Goal: Task Accomplishment & Management: Manage account settings

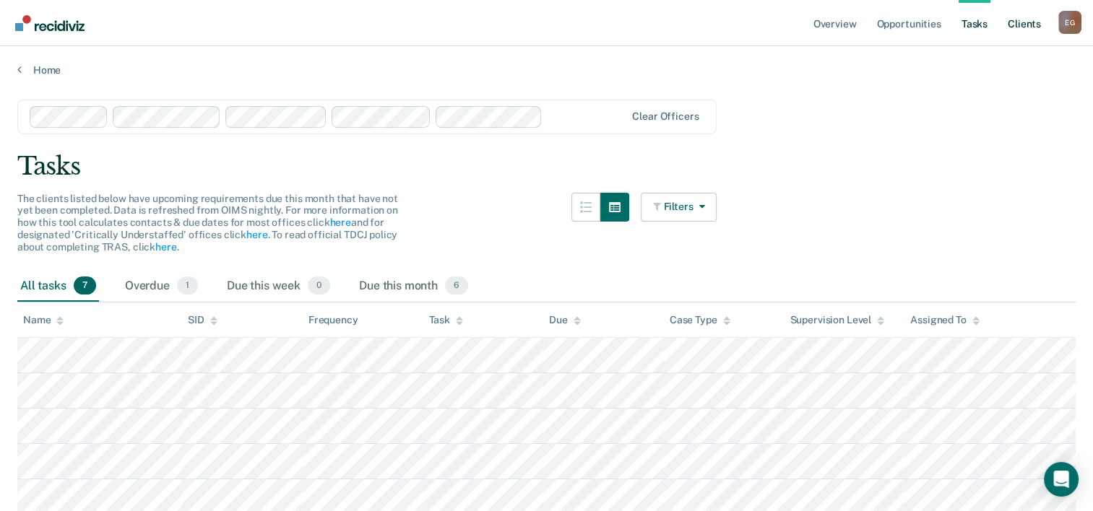
click at [1025, 25] on link "Client s" at bounding box center [1024, 23] width 39 height 46
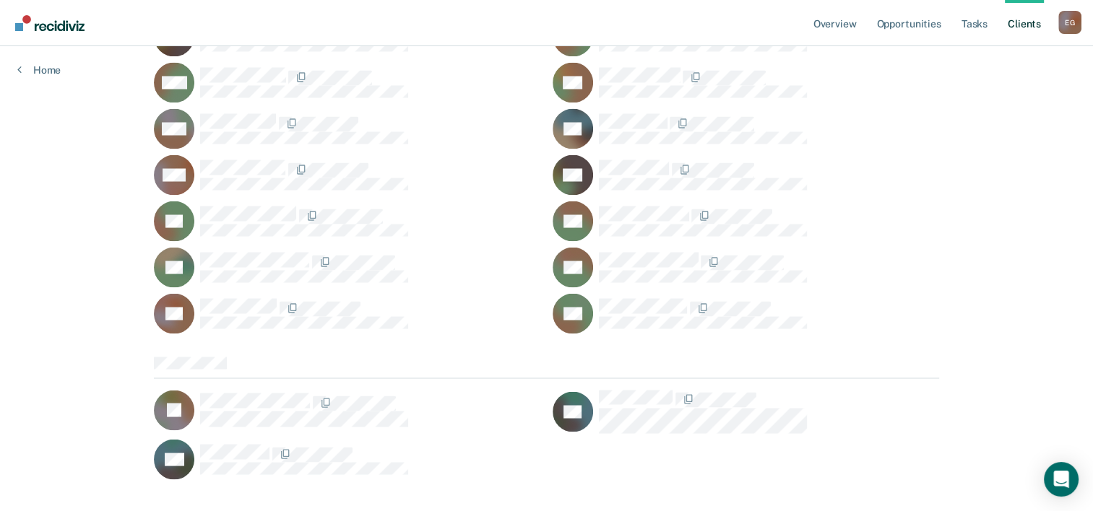
scroll to position [2627, 0]
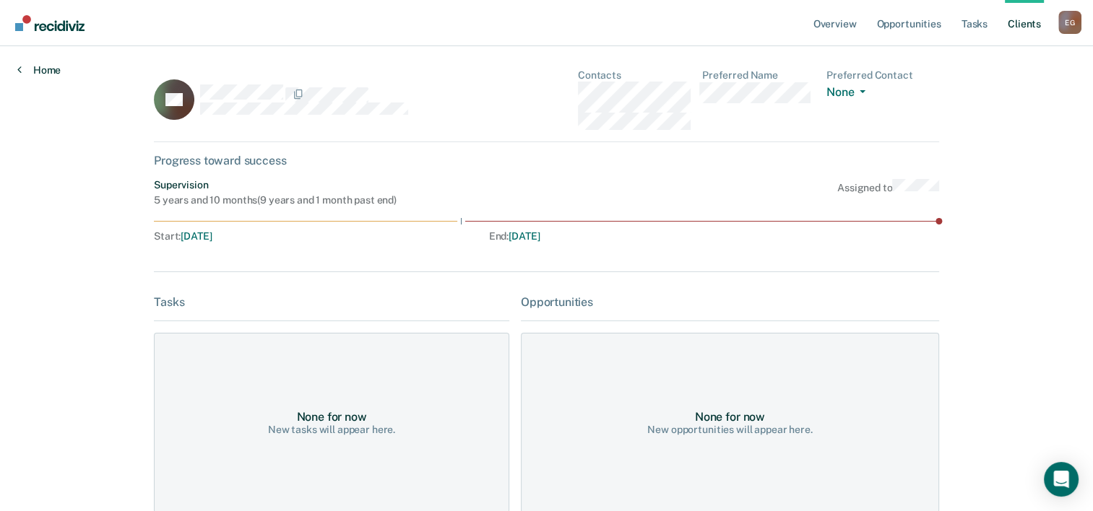
click at [19, 72] on icon at bounding box center [19, 70] width 4 height 12
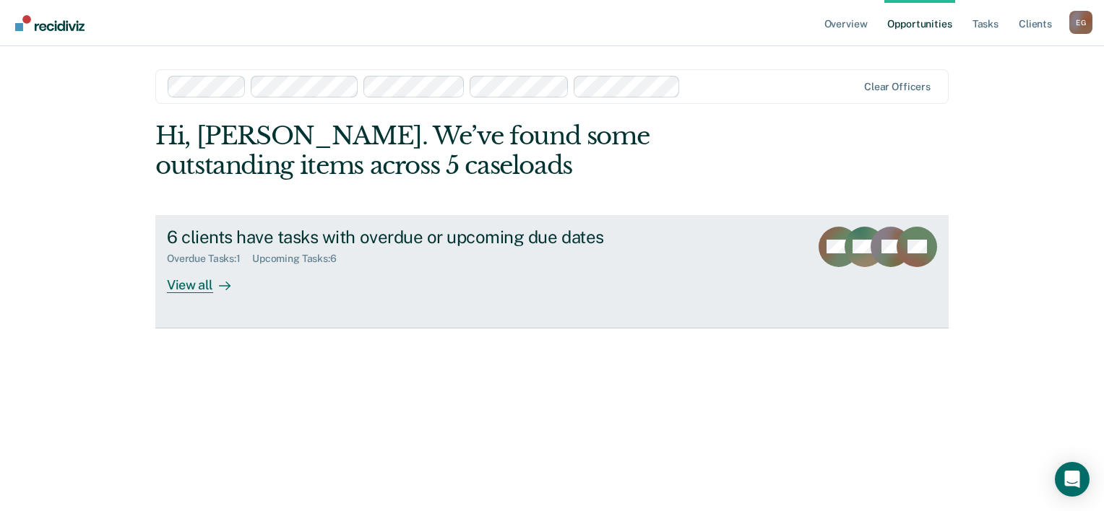
click at [345, 238] on div "6 clients have tasks with overdue or upcoming due dates" at bounding box center [420, 237] width 507 height 21
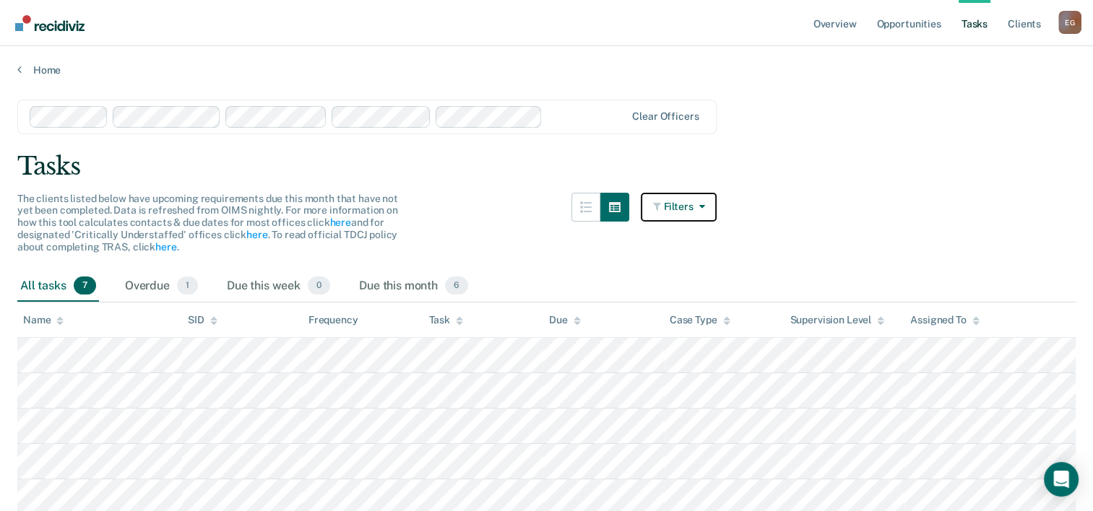
click at [711, 199] on button "Filters" at bounding box center [679, 207] width 77 height 29
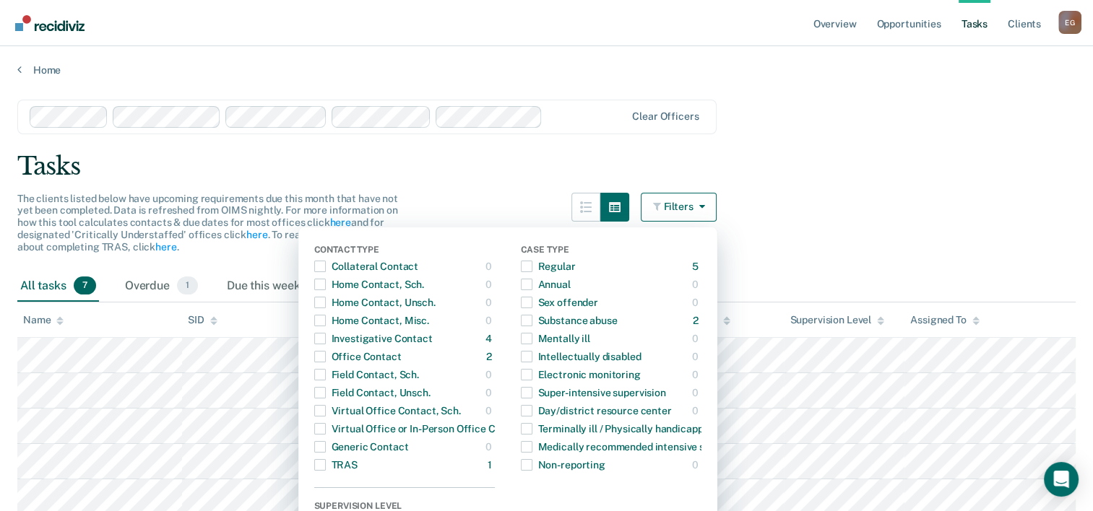
click at [704, 204] on icon "button" at bounding box center [699, 206] width 12 height 10
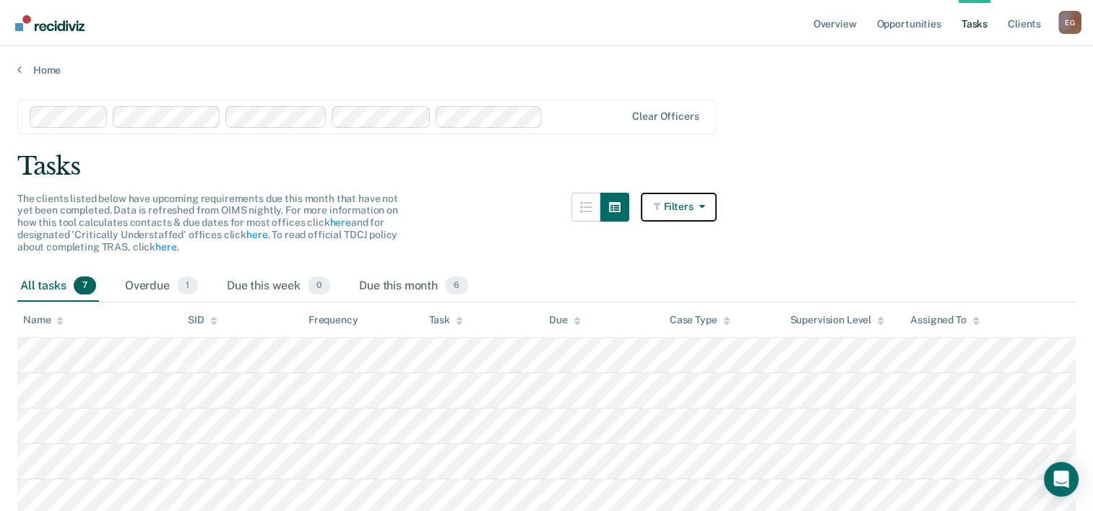
click at [704, 204] on icon "button" at bounding box center [699, 206] width 12 height 10
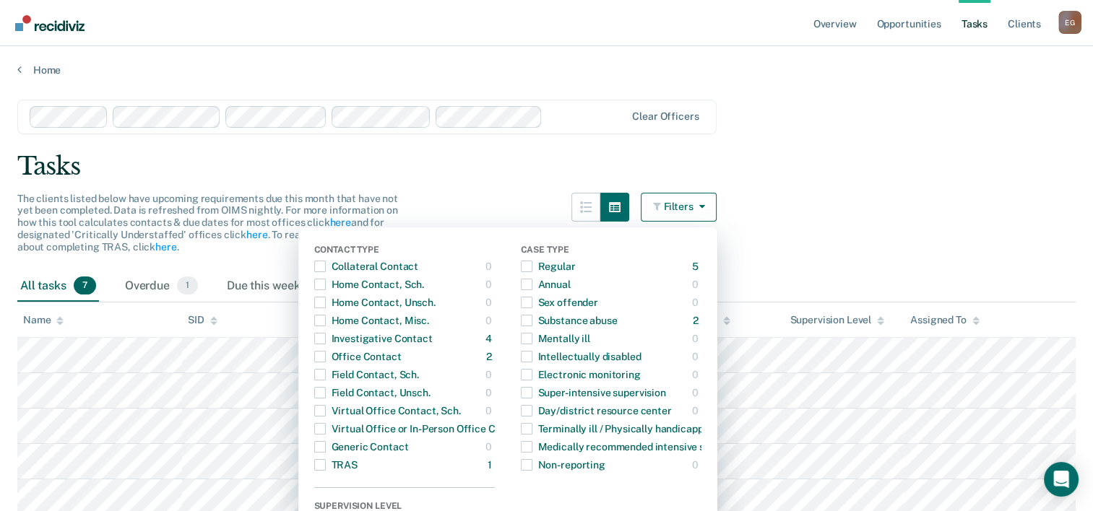
click at [508, 170] on div "Tasks" at bounding box center [546, 167] width 1058 height 30
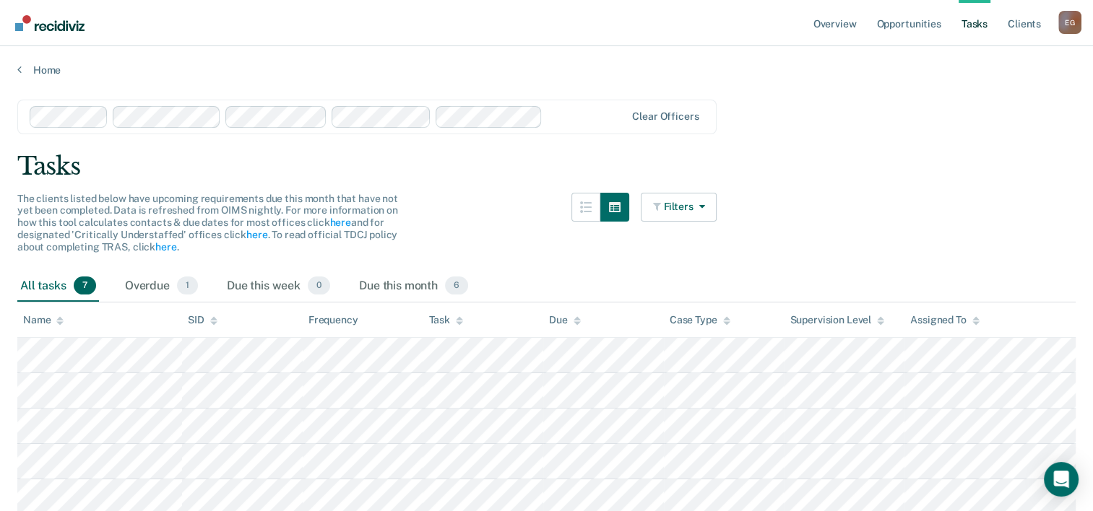
click at [46, 284] on div "All tasks 7" at bounding box center [58, 287] width 82 height 32
click at [87, 284] on span "7" at bounding box center [85, 286] width 22 height 19
click at [191, 285] on span "1" at bounding box center [187, 286] width 21 height 19
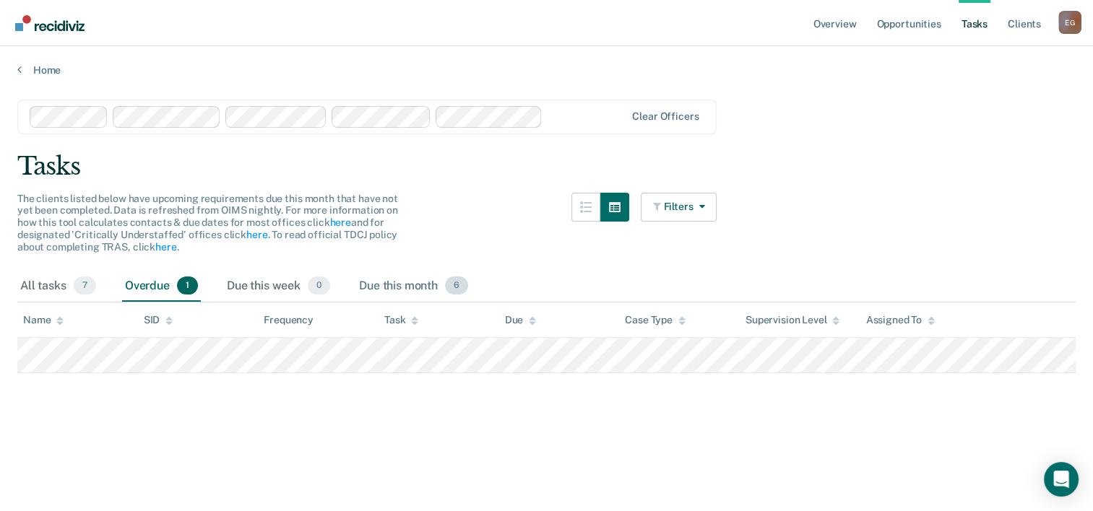
click at [459, 285] on span "6" at bounding box center [456, 286] width 23 height 19
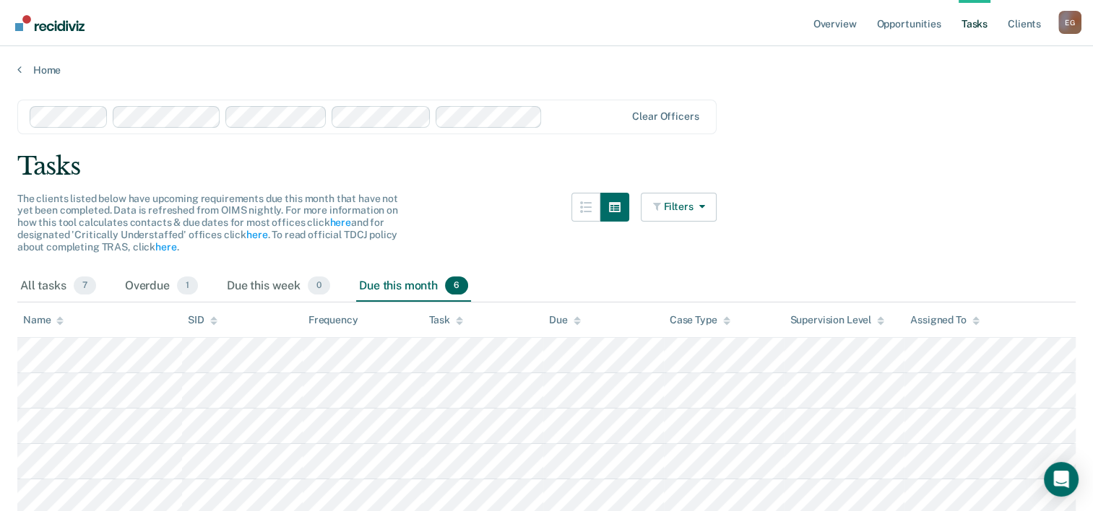
click at [481, 248] on div "The clients listed below have upcoming requirements due this month that have no…" at bounding box center [366, 232] width 699 height 78
click at [591, 208] on icon "button" at bounding box center [586, 207] width 12 height 12
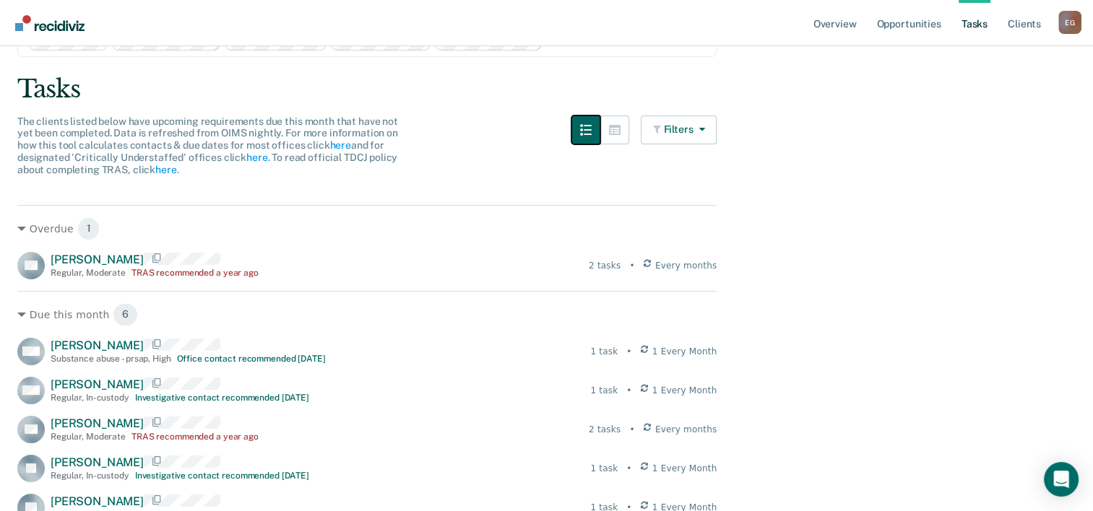
scroll to position [72, 0]
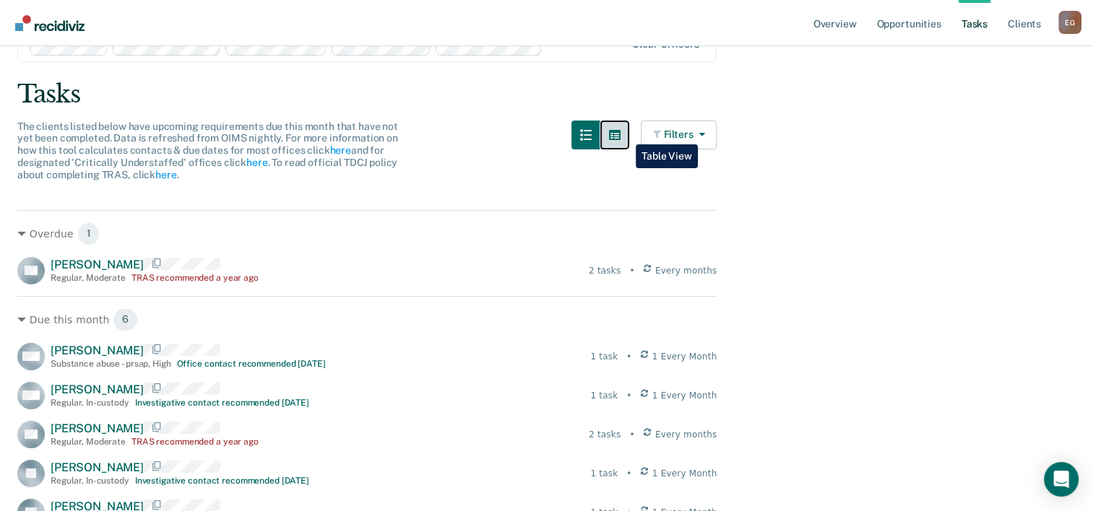
click at [620, 134] on icon "button" at bounding box center [615, 135] width 12 height 10
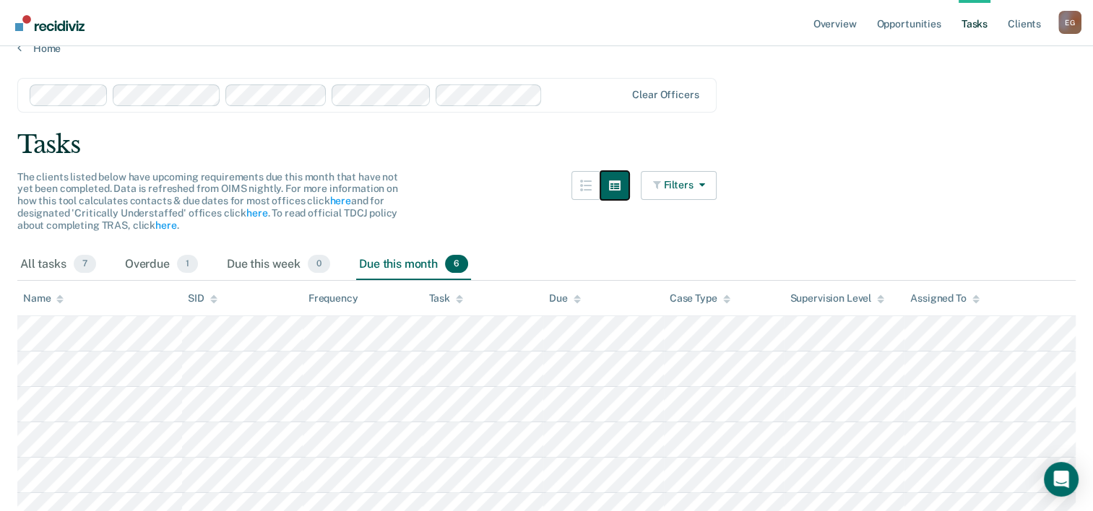
scroll to position [0, 0]
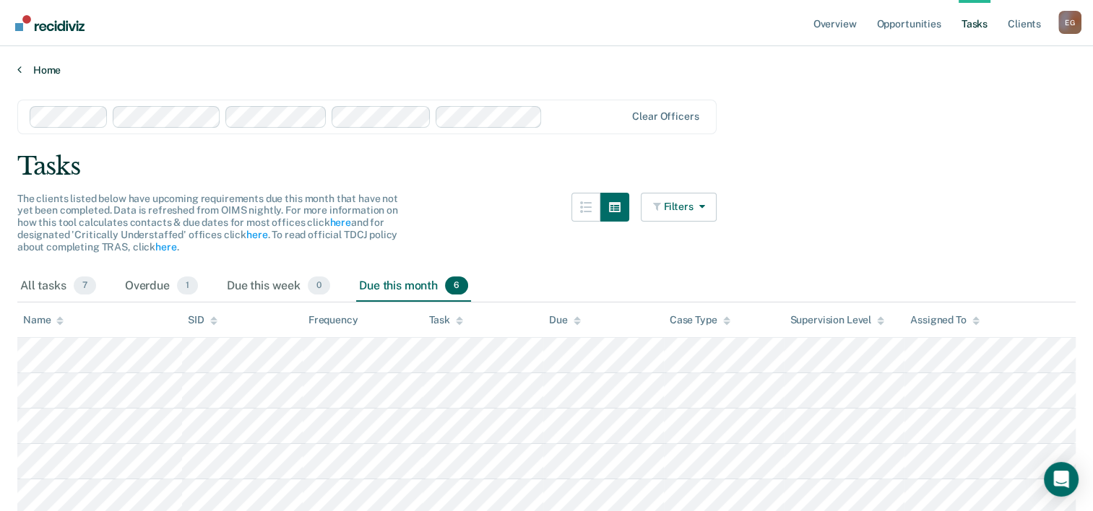
click at [18, 67] on icon at bounding box center [19, 70] width 4 height 12
click at [255, 235] on link "here" at bounding box center [256, 235] width 21 height 12
